Goal: Task Accomplishment & Management: Manage account settings

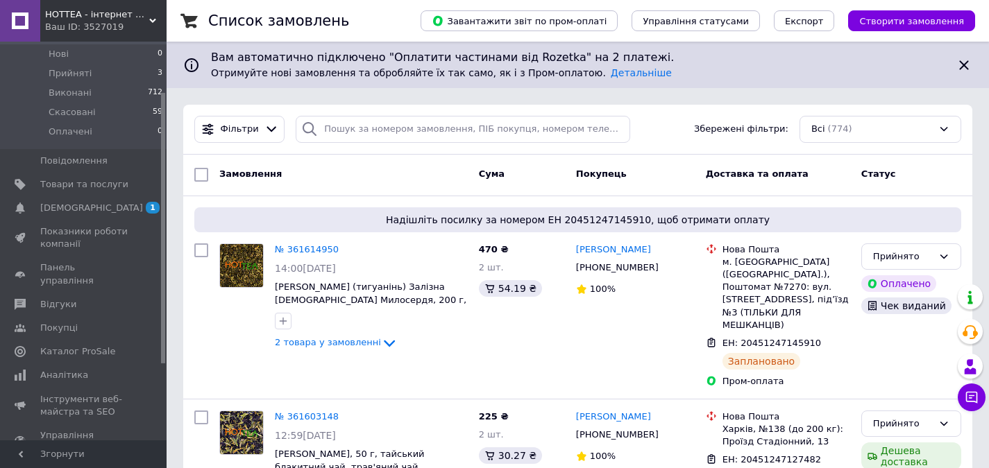
scroll to position [109, 0]
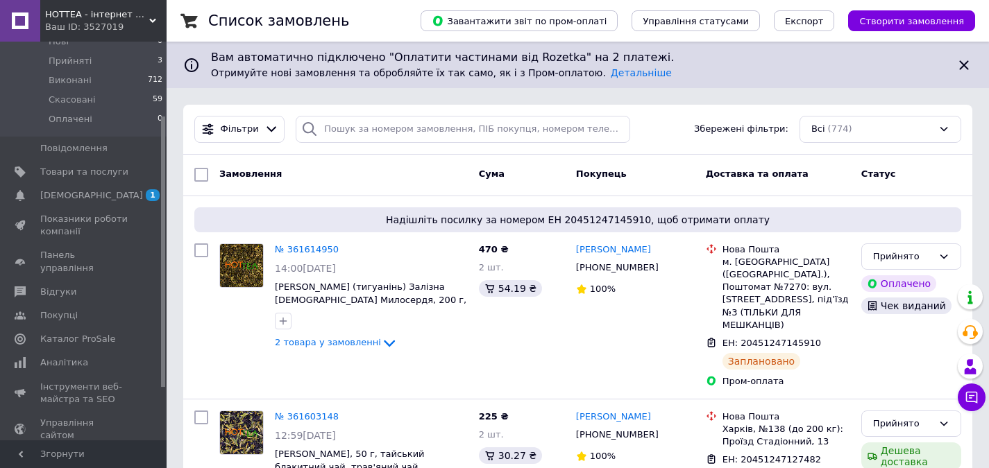
drag, startPoint x: 164, startPoint y: 246, endPoint x: 167, endPoint y: 320, distance: 73.6
click at [73, 357] on span "Аналітика" at bounding box center [64, 363] width 48 height 12
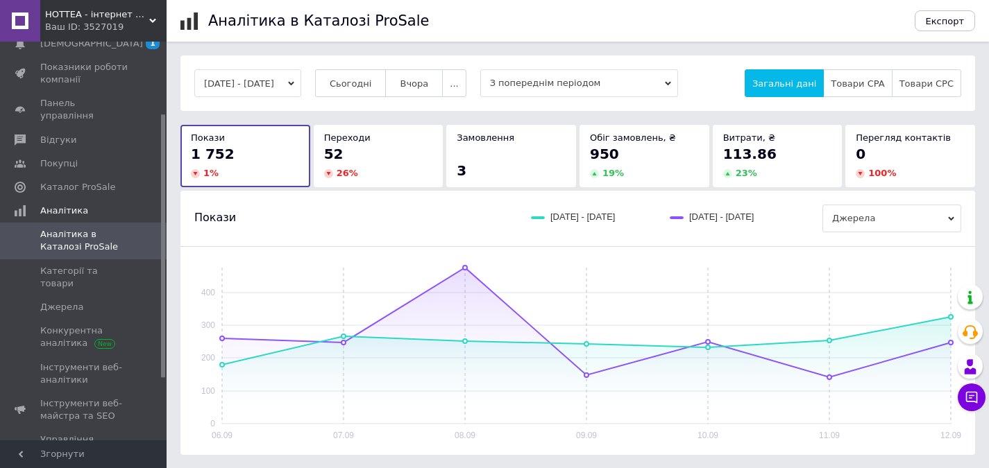
click at [301, 77] on button "[DATE] - [DATE]" at bounding box center [247, 83] width 107 height 28
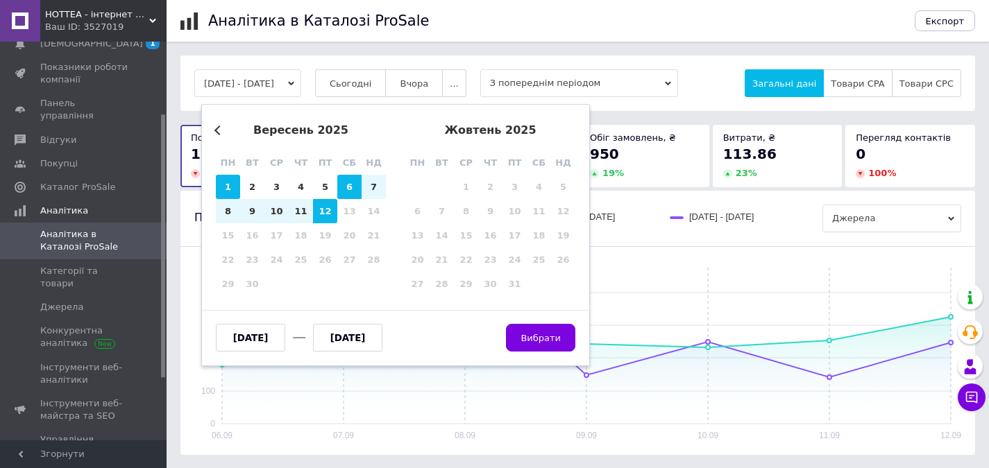
click at [235, 189] on div "1" at bounding box center [228, 187] width 24 height 24
type input "[DATE]"
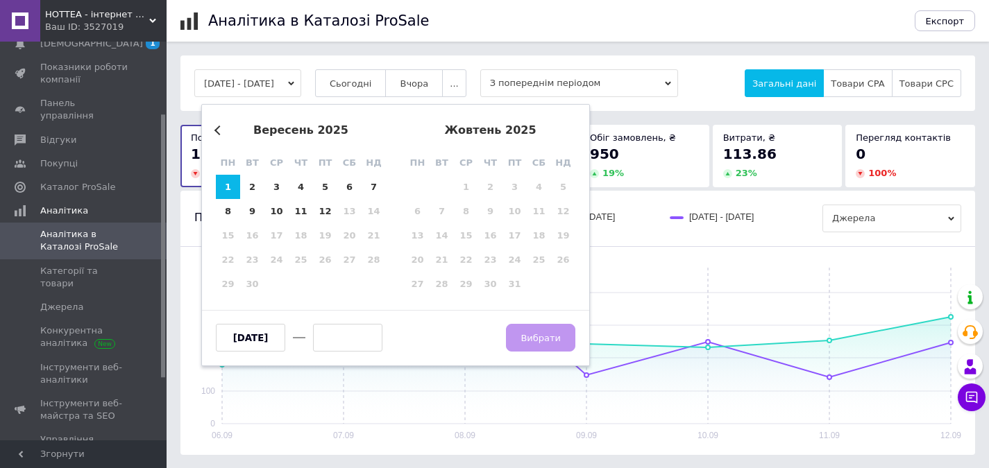
click at [358, 332] on input "text" at bounding box center [347, 338] width 69 height 28
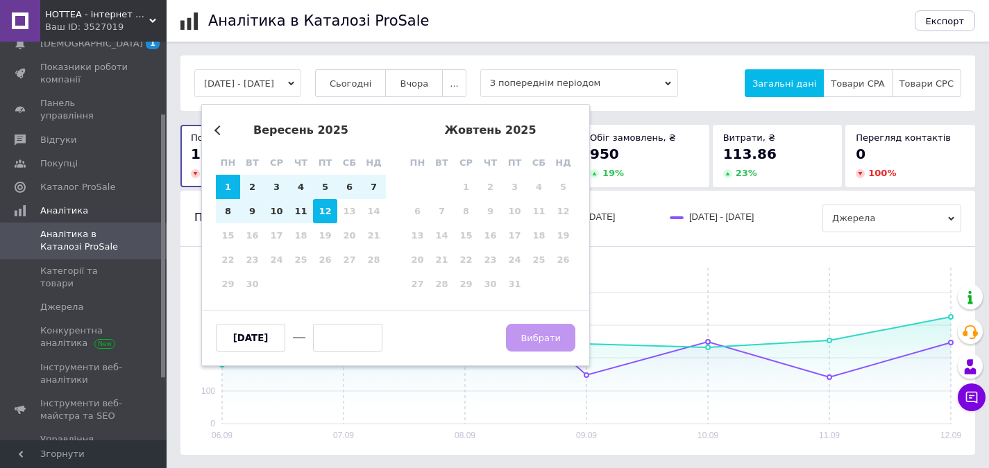
click at [332, 212] on div "12" at bounding box center [325, 211] width 24 height 24
type input "[DATE]"
click at [514, 346] on button "Вибрати" at bounding box center [540, 338] width 69 height 28
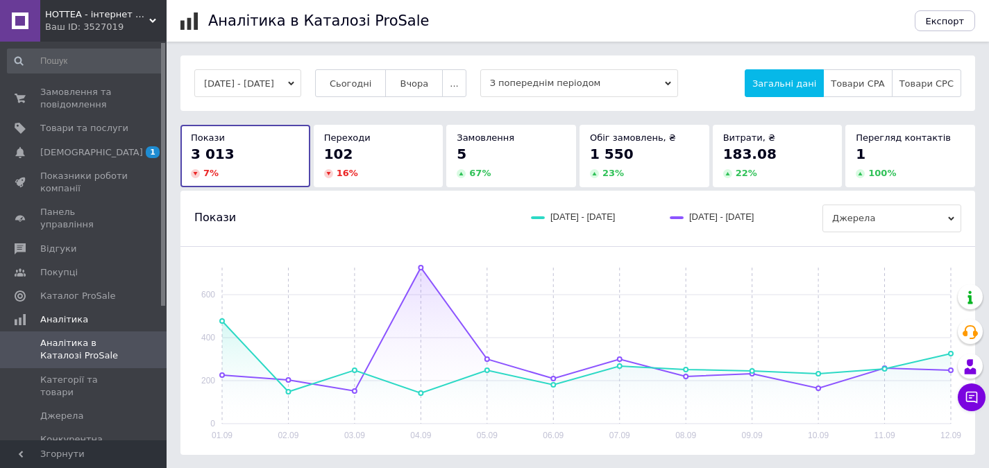
drag, startPoint x: 164, startPoint y: 145, endPoint x: 176, endPoint y: 68, distance: 77.9
click at [176, 68] on div "HOTTEA - інтернет магазин чаю Ваш ID: 3527019 Сайт HOTTEA - інтернет магазин ча…" at bounding box center [494, 360] width 989 height 720
click at [82, 100] on span "Замовлення та повідомлення" at bounding box center [84, 98] width 88 height 25
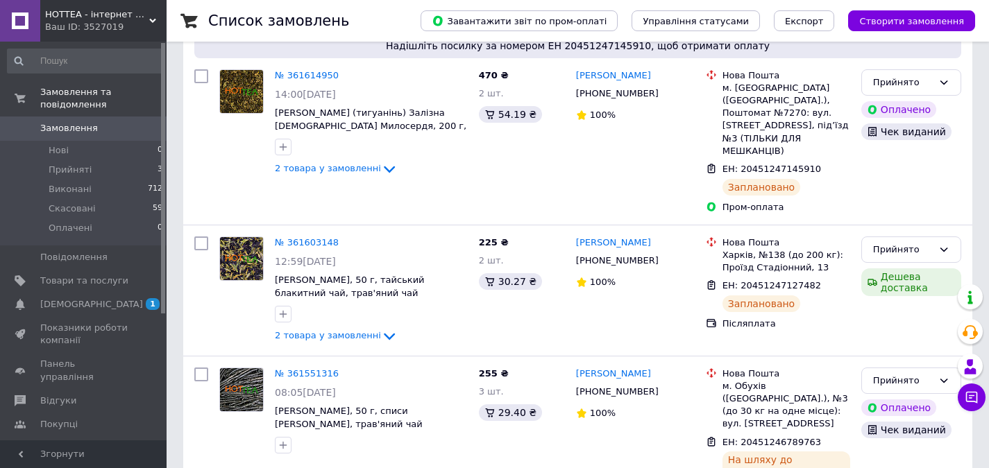
scroll to position [176, 0]
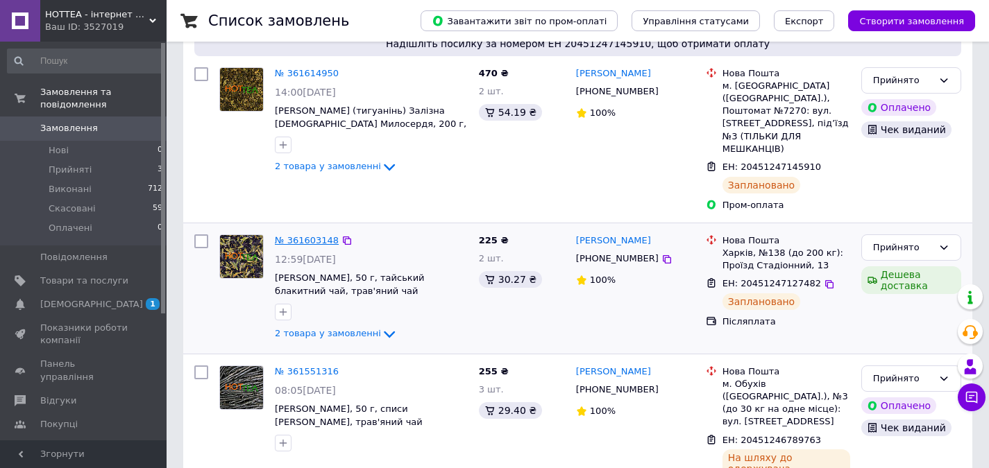
click at [306, 235] on link "№ 361603148" at bounding box center [307, 240] width 64 height 10
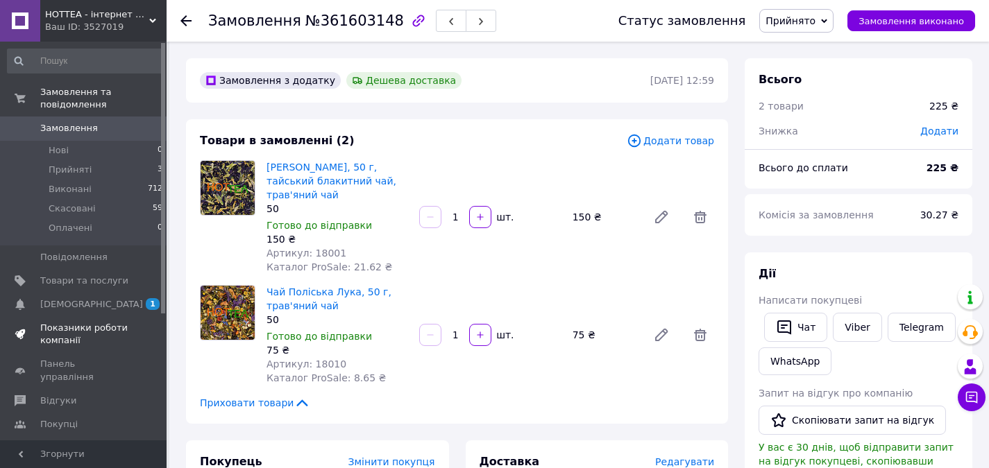
click at [71, 322] on span "Показники роботи компанії" at bounding box center [84, 334] width 88 height 25
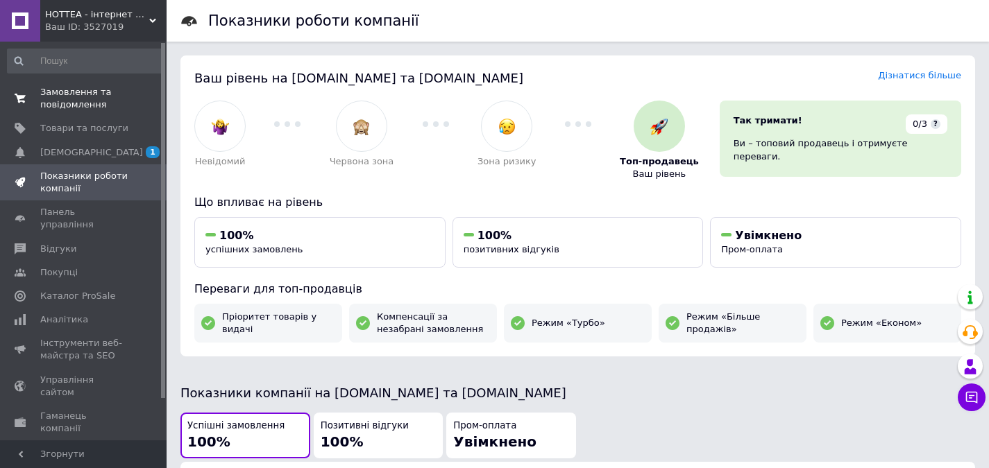
click at [65, 96] on span "Замовлення та повідомлення" at bounding box center [84, 98] width 88 height 25
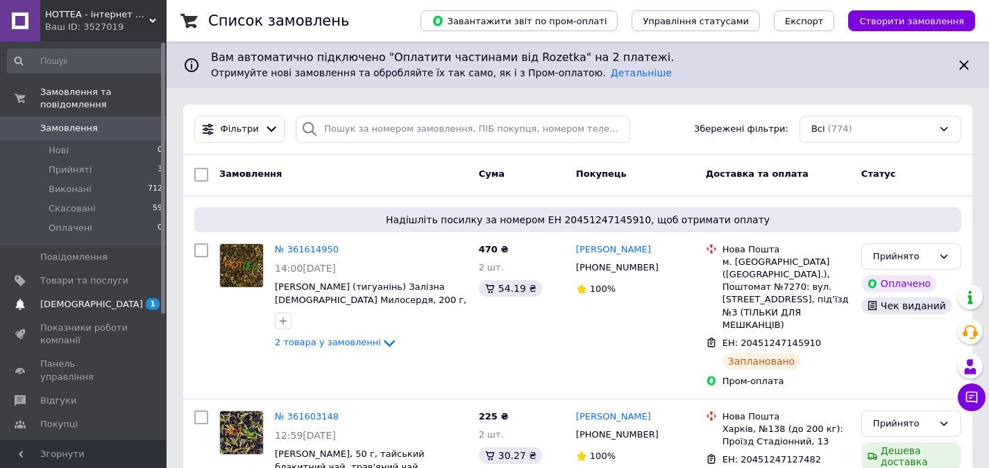
click at [71, 298] on span "[DEMOGRAPHIC_DATA]" at bounding box center [91, 304] width 103 height 12
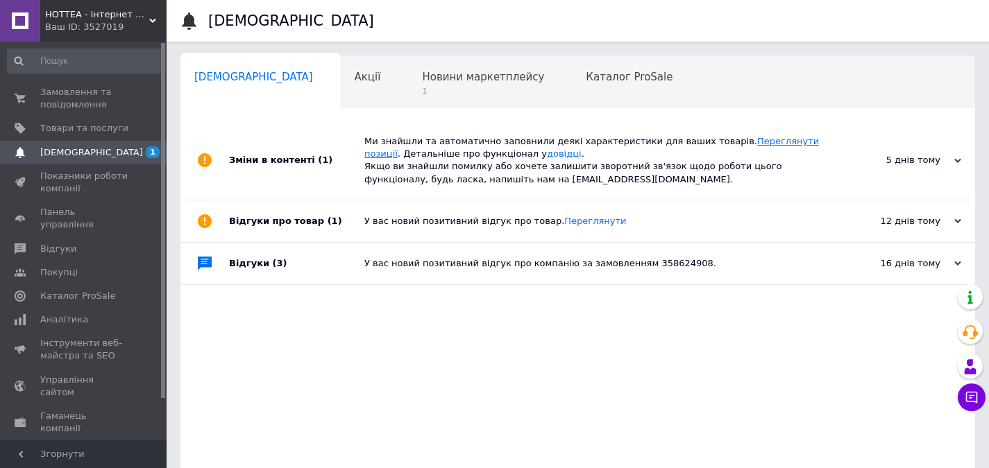
click at [720, 142] on link "Переглянути позиції" at bounding box center [591, 147] width 455 height 23
